Goal: Task Accomplishment & Management: Manage account settings

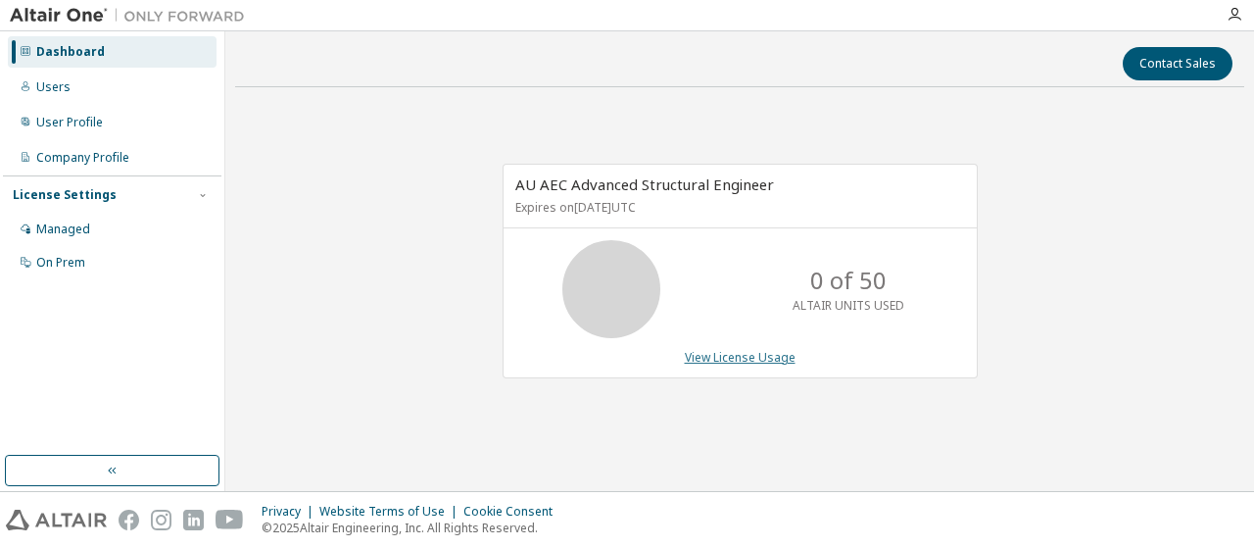
click at [731, 360] on link "View License Usage" at bounding box center [740, 357] width 111 height 17
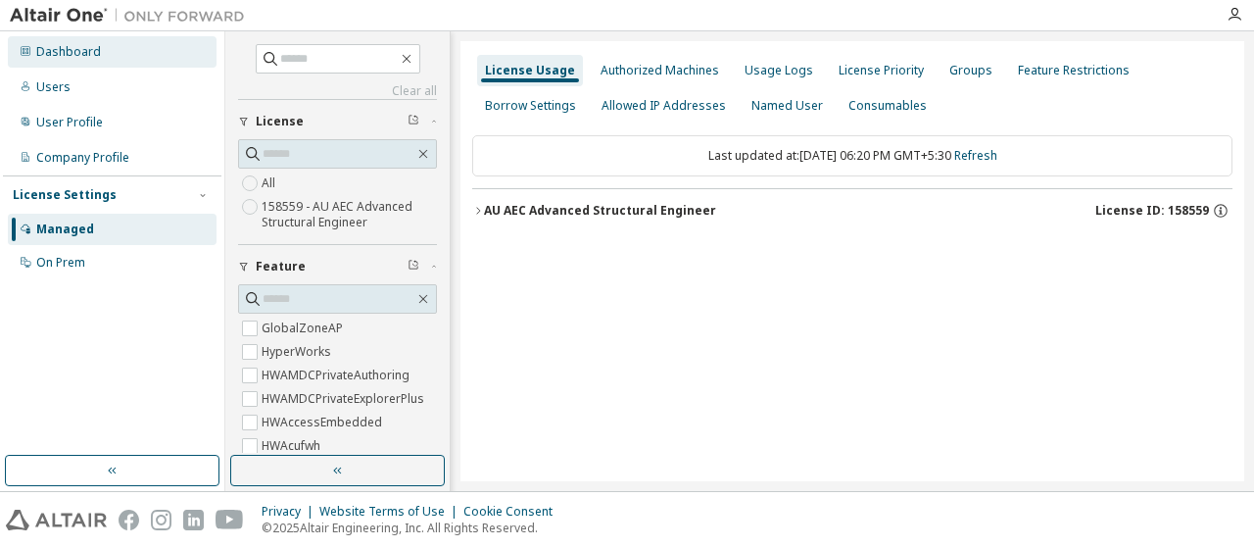
click at [73, 57] on div "Dashboard" at bounding box center [68, 52] width 65 height 16
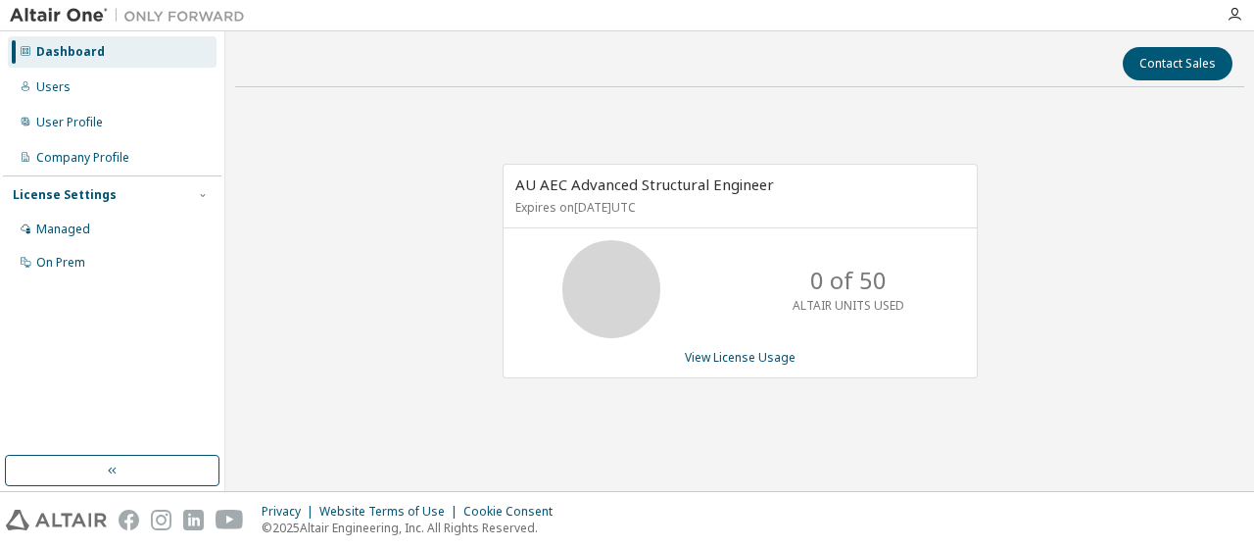
click at [1242, 7] on div at bounding box center [1234, 15] width 39 height 16
click at [1232, 15] on icon "button" at bounding box center [1235, 15] width 16 height 16
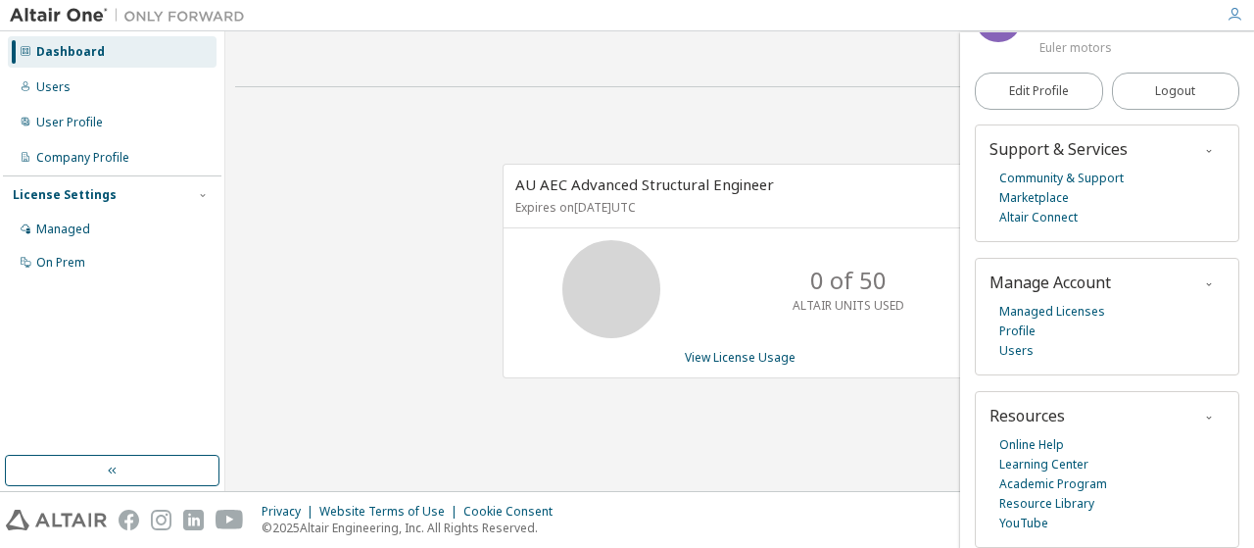
scroll to position [129, 0]
click at [1023, 213] on link "Altair Connect" at bounding box center [1038, 218] width 78 height 20
